Goal: Find specific page/section: Find specific page/section

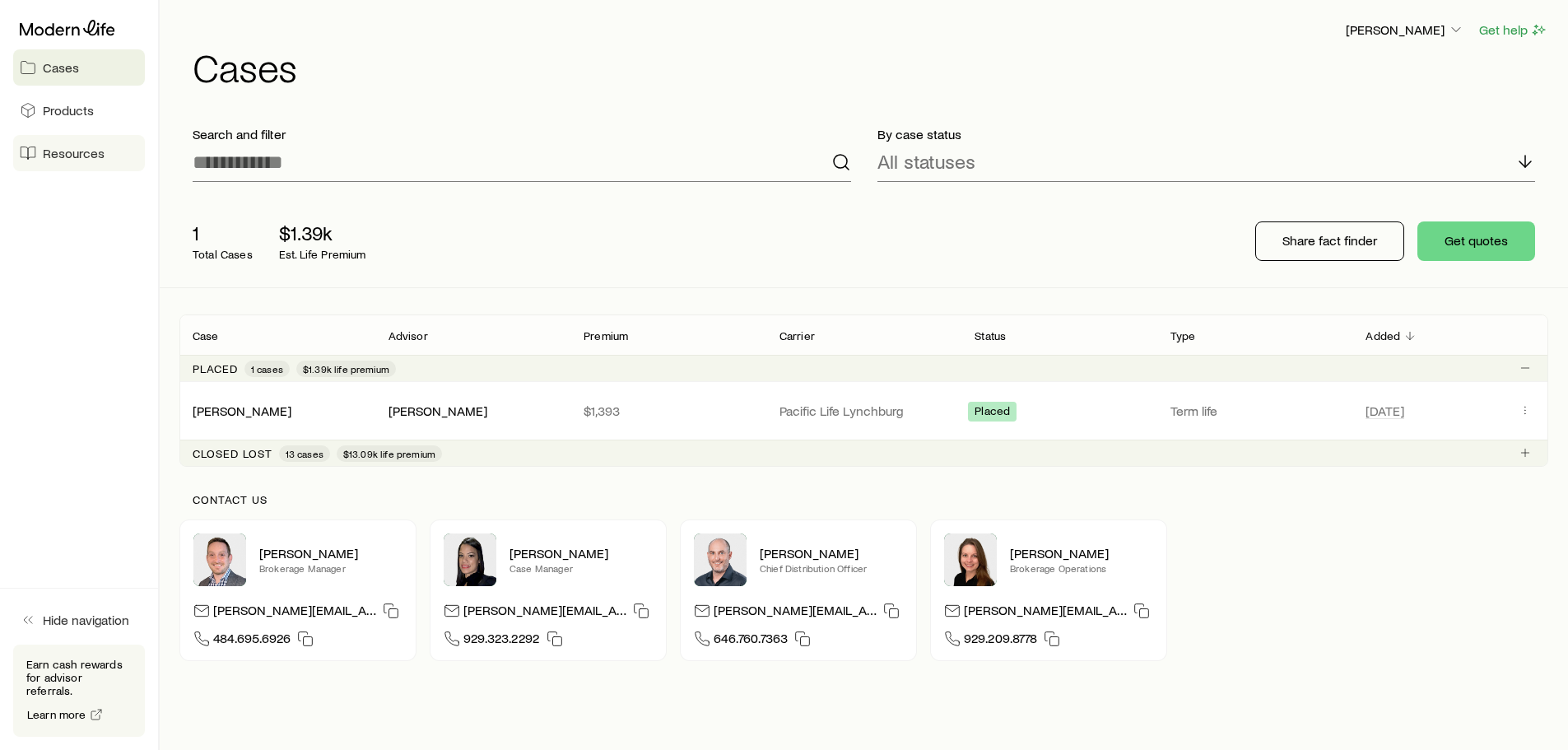
click at [80, 160] on span "Resources" at bounding box center [73, 153] width 62 height 17
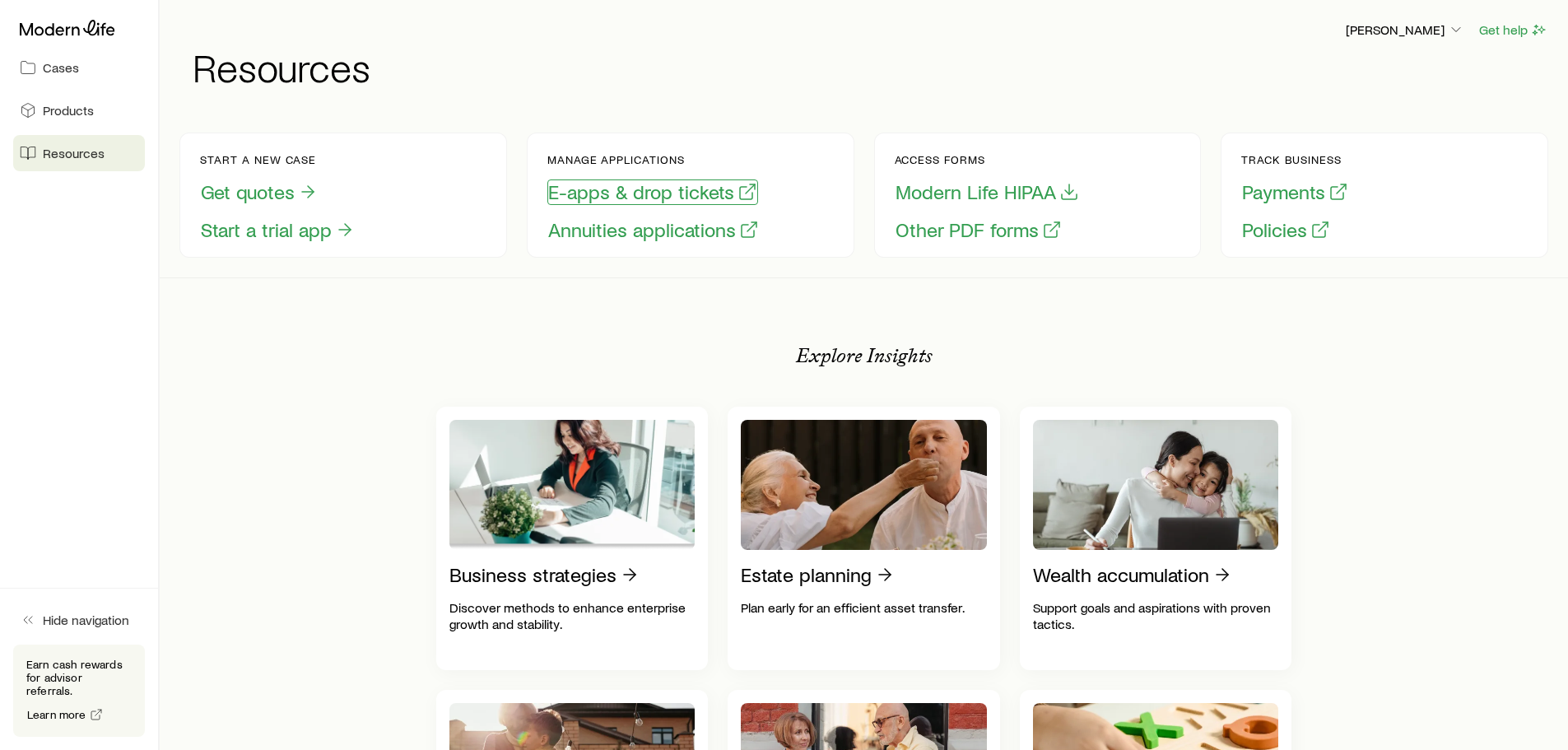
click at [601, 198] on button "E-apps & drop tickets" at bounding box center [652, 192] width 211 height 26
click at [69, 67] on span "Cases" at bounding box center [60, 67] width 36 height 17
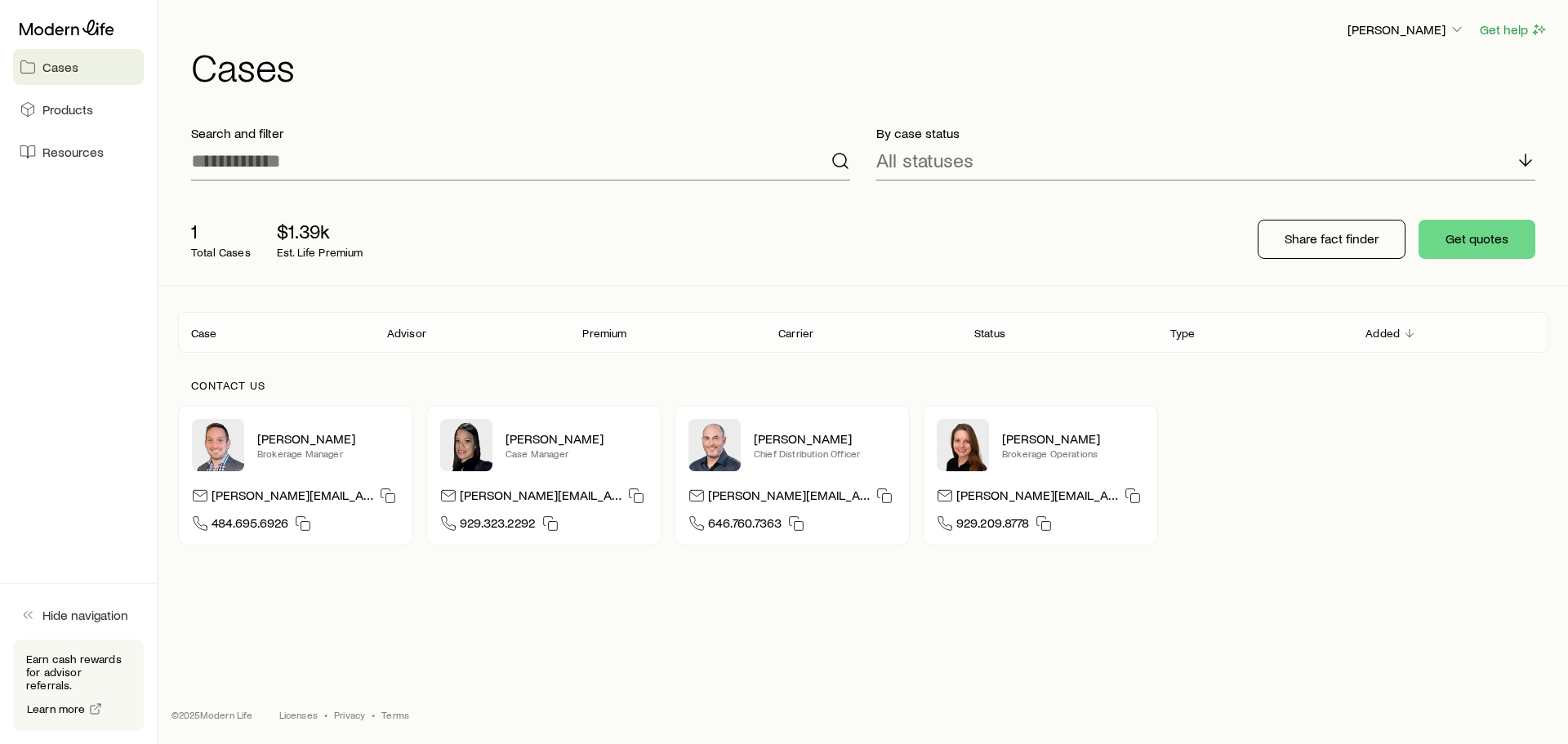
click at [223, 253] on p "Total Cases" at bounding box center [221, 252] width 60 height 13
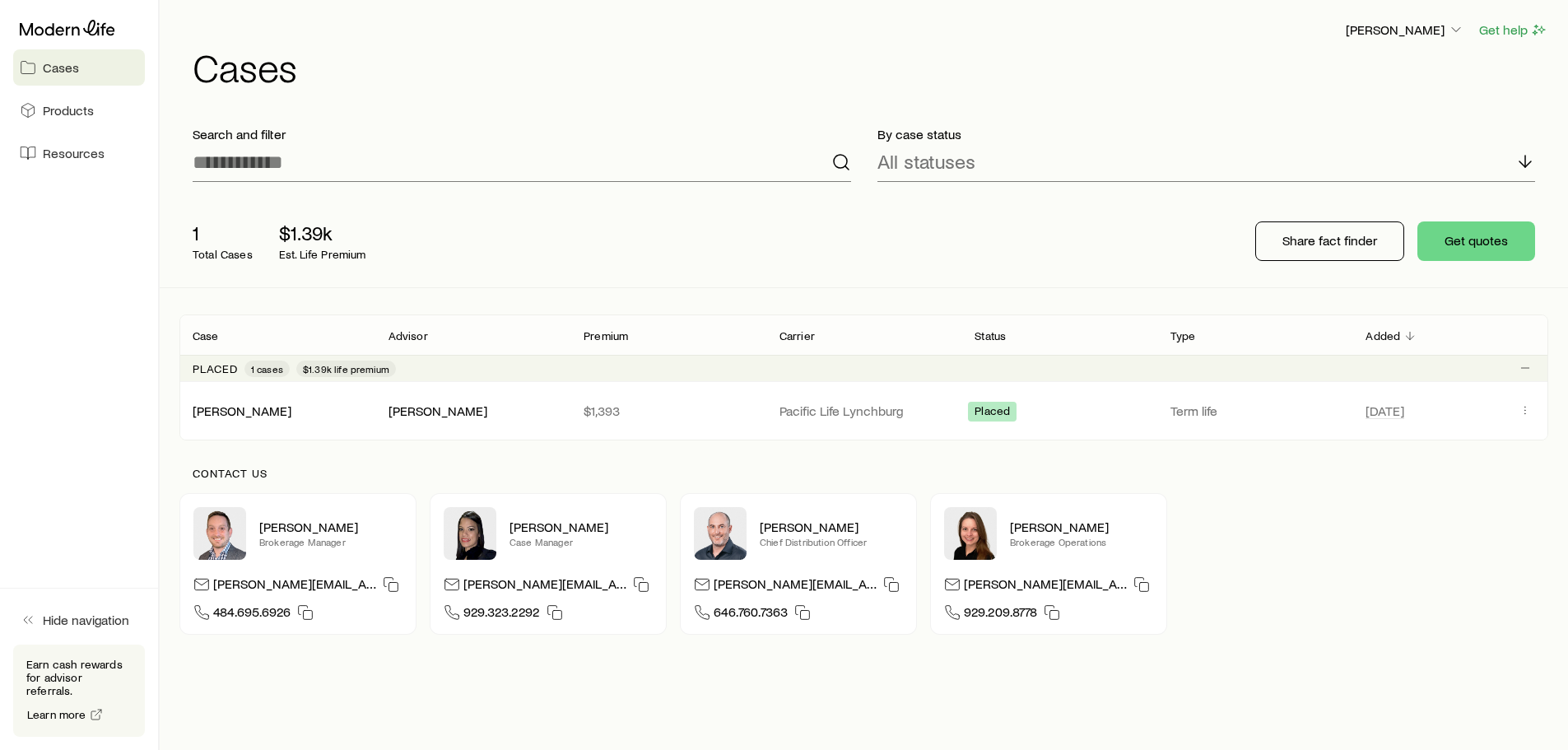
click at [194, 235] on p "1" at bounding box center [222, 233] width 60 height 23
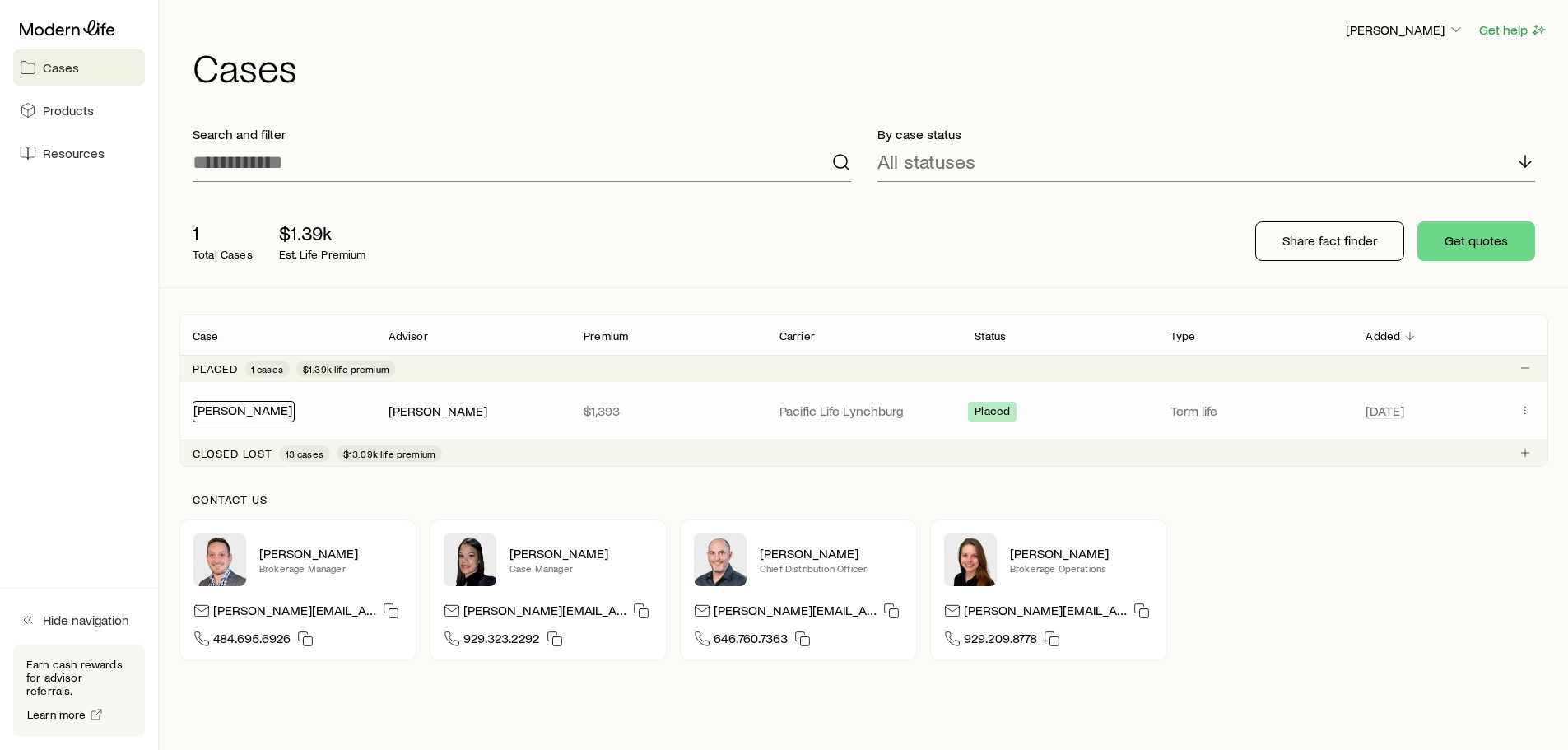
click at [260, 415] on link "[PERSON_NAME]" at bounding box center [243, 410] width 99 height 16
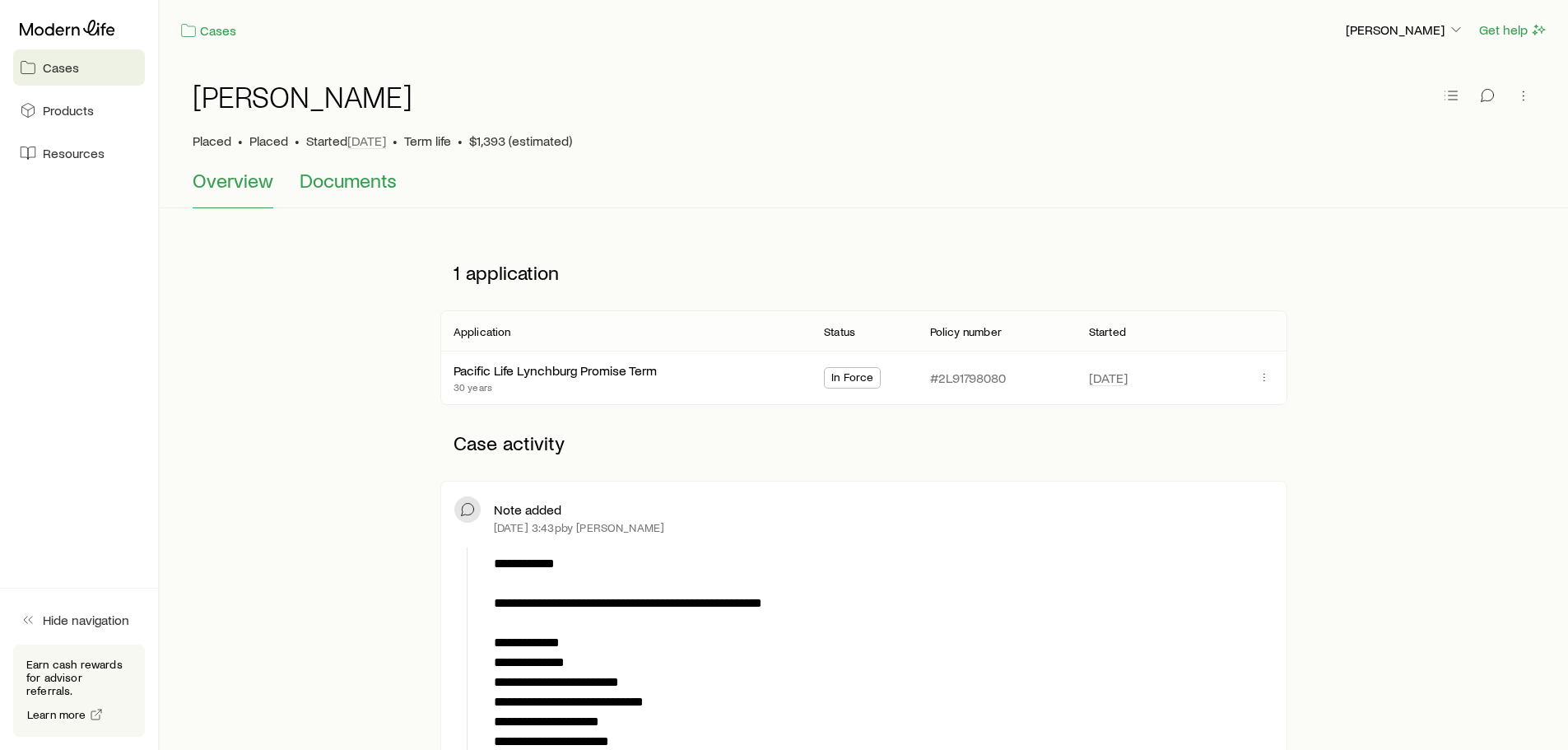
click at [376, 182] on span "Documents" at bounding box center [348, 180] width 97 height 23
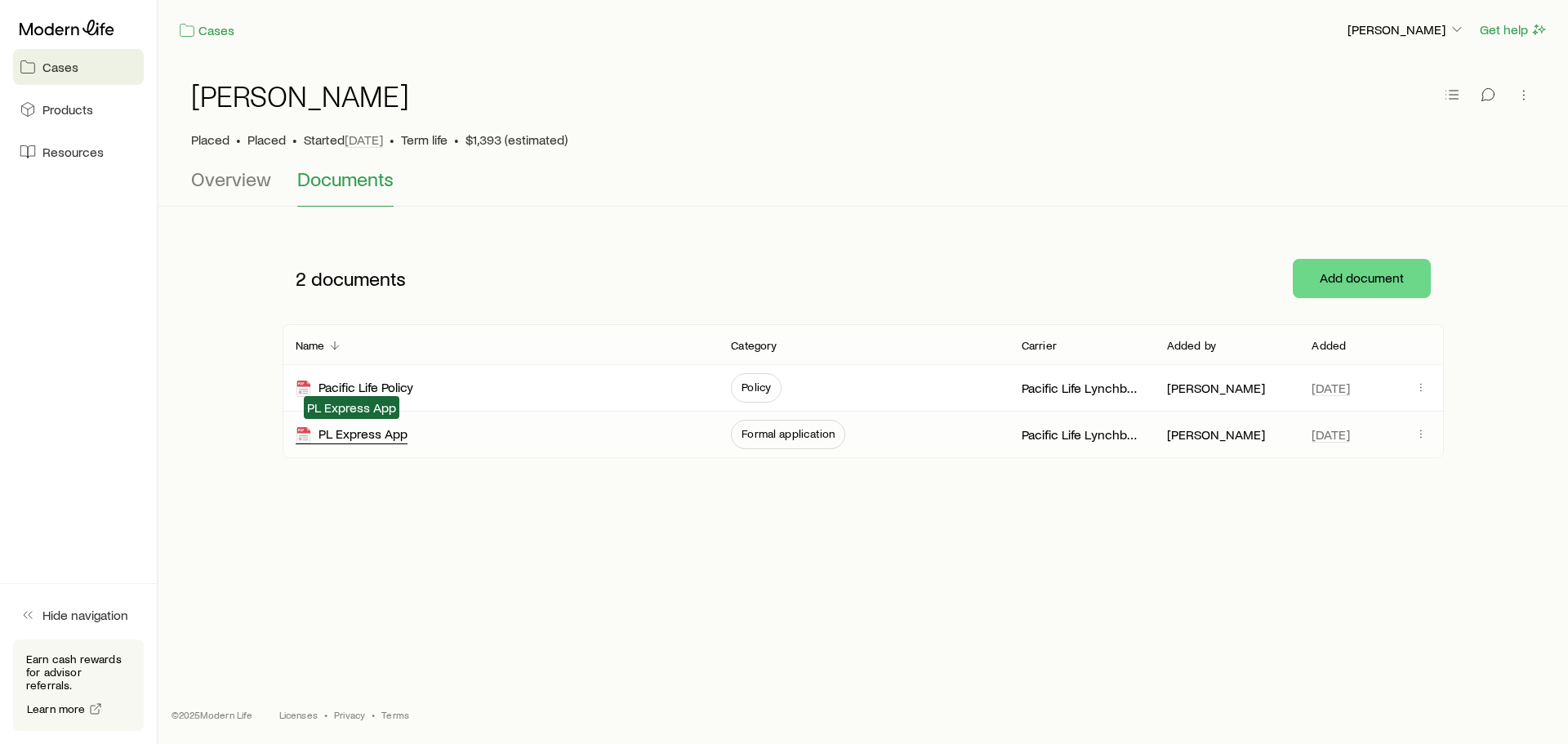
click at [369, 433] on div "PL Express App" at bounding box center [351, 435] width 112 height 18
click at [406, 394] on div "Pacific Life Policy" at bounding box center [354, 388] width 117 height 18
click at [1458, 28] on icon "button" at bounding box center [1457, 29] width 17 height 17
click at [1379, 76] on span "Licenses and contracts" at bounding box center [1374, 74] width 134 height 17
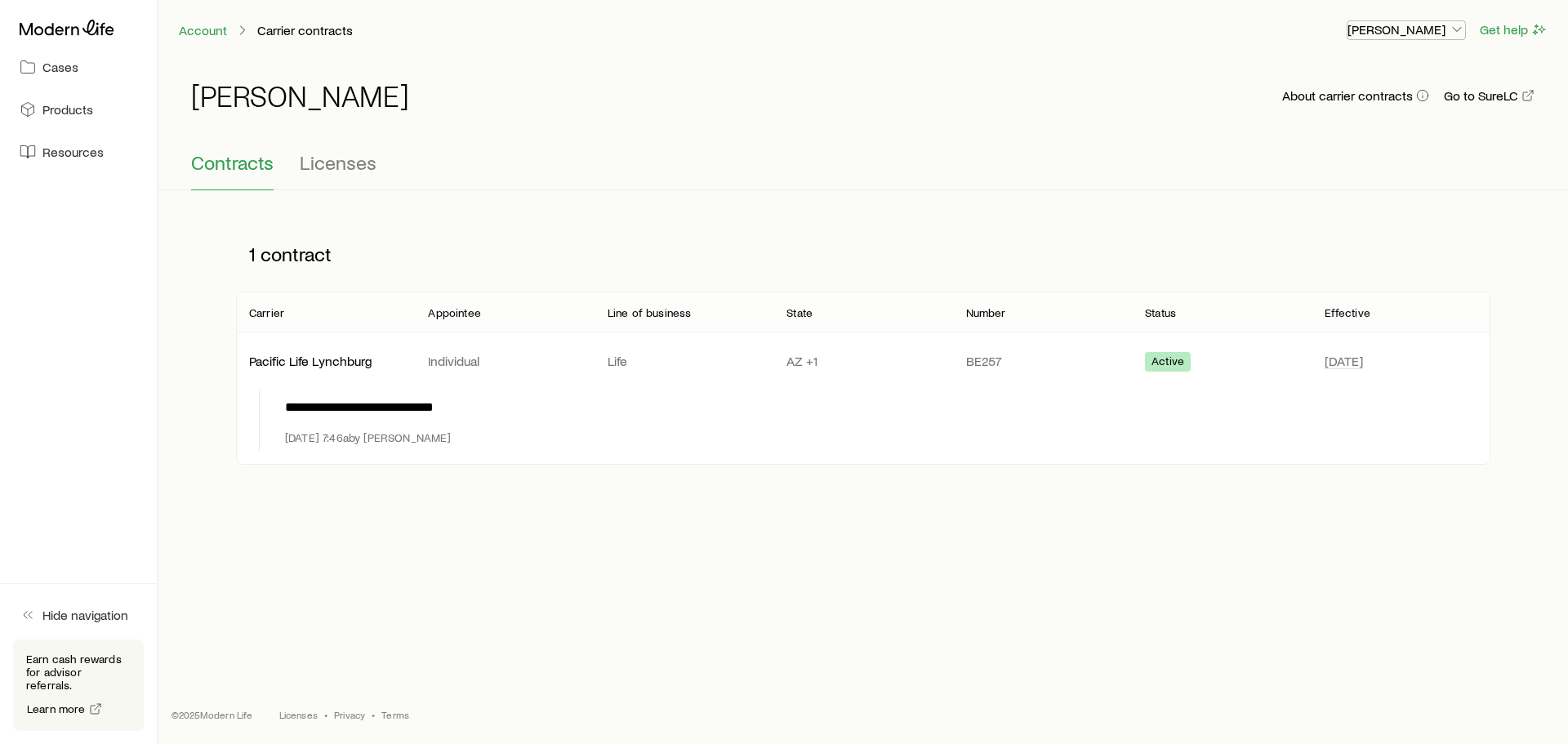
click at [1398, 26] on p "[PERSON_NAME]" at bounding box center [1406, 29] width 117 height 17
click at [1317, 199] on span "Sign out" at bounding box center [1329, 196] width 45 height 17
